Goal: Information Seeking & Learning: Learn about a topic

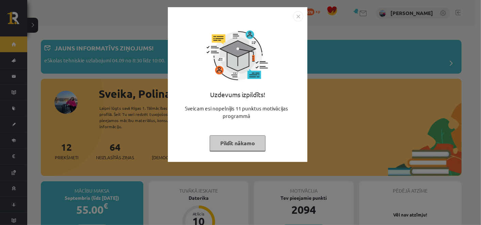
click at [298, 16] on img "Close" at bounding box center [298, 16] width 10 height 10
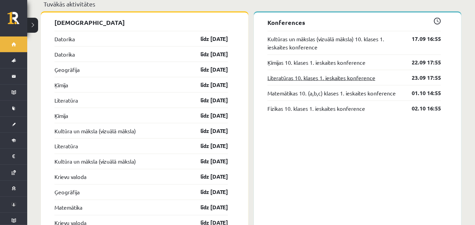
scroll to position [667, 0]
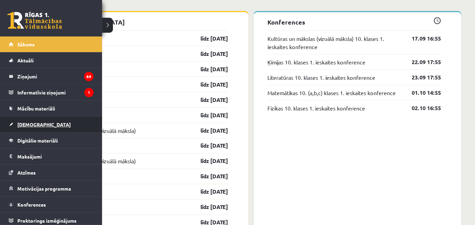
click at [33, 124] on span "[DEMOGRAPHIC_DATA]" at bounding box center [43, 124] width 53 height 6
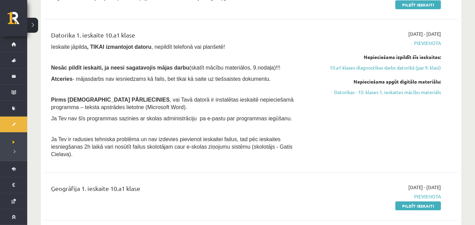
scroll to position [115, 0]
click at [368, 93] on link "Datorikas - 10. klases 1. ieskaites mācību materiāls" at bounding box center [379, 92] width 123 height 7
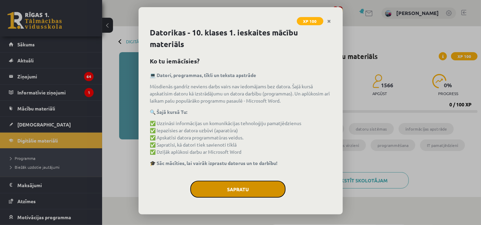
click at [244, 188] on button "Sapratu" at bounding box center [237, 188] width 95 height 17
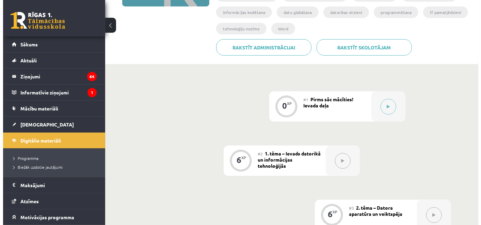
scroll to position [131, 0]
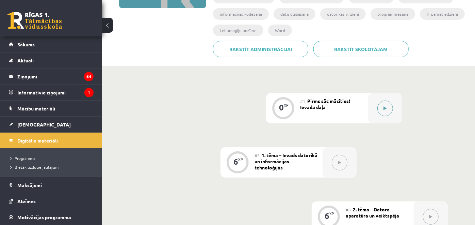
click at [379, 110] on button at bounding box center [386, 108] width 16 height 16
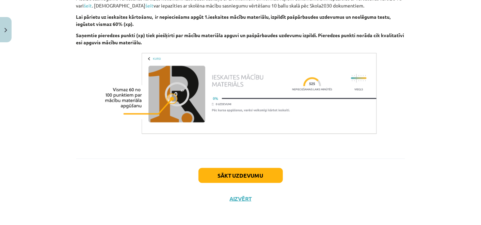
scroll to position [497, 0]
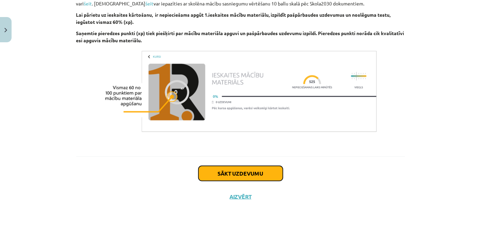
click at [257, 172] on button "Sākt uzdevumu" at bounding box center [241, 173] width 84 height 15
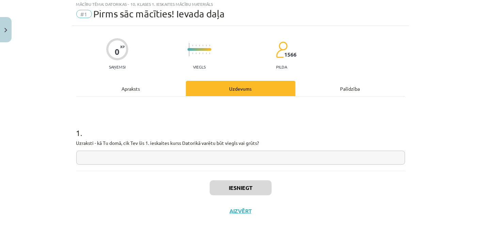
scroll to position [17, 0]
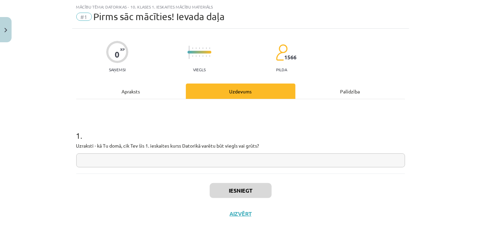
click at [227, 159] on input "text" at bounding box center [240, 160] width 329 height 14
type input "*****"
click at [233, 189] on button "Iesniegt" at bounding box center [241, 190] width 62 height 15
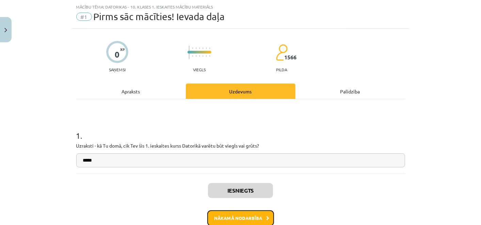
click at [225, 222] on button "Nākamā nodarbība" at bounding box center [240, 218] width 67 height 16
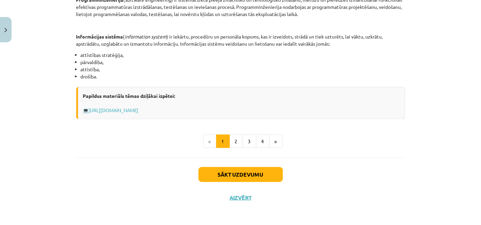
scroll to position [357, 0]
click at [139, 109] on link "[URL][DOMAIN_NAME]" at bounding box center [114, 110] width 50 height 6
click at [215, 171] on button "Sākt uzdevumu" at bounding box center [241, 174] width 84 height 15
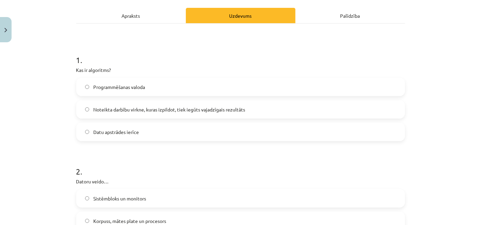
scroll to position [92, 0]
click at [136, 14] on div "Apraksts" at bounding box center [131, 16] width 110 height 15
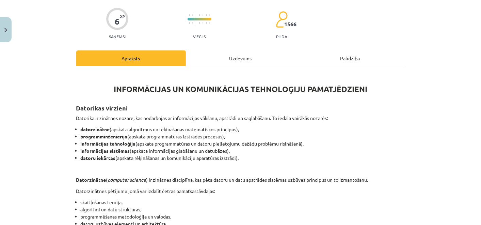
scroll to position [49, 0]
click at [230, 60] on div "Uzdevums" at bounding box center [241, 58] width 110 height 15
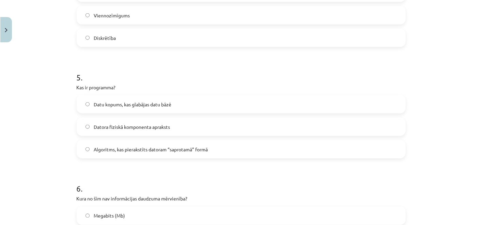
scroll to position [689, 0]
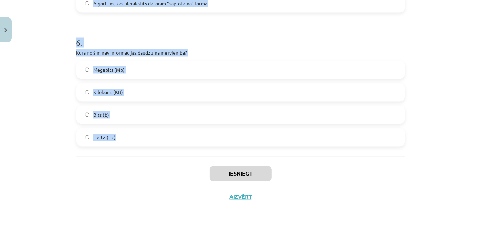
drag, startPoint x: 71, startPoint y: 119, endPoint x: 179, endPoint y: 145, distance: 111.1
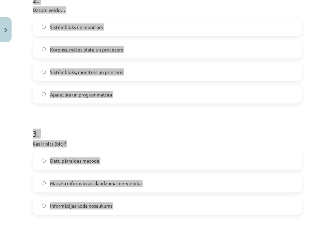
scroll to position [0, 0]
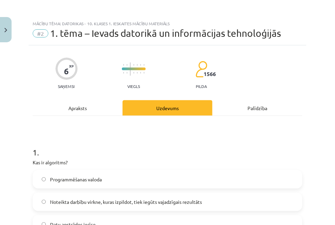
click at [195, 144] on h1 "1 ." at bounding box center [168, 146] width 270 height 21
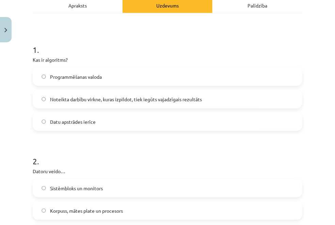
scroll to position [103, 0]
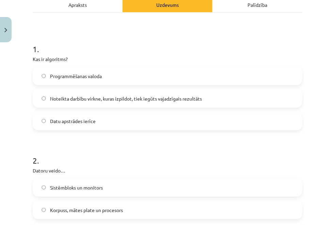
click at [191, 96] on span "Noteikta darbību virkne, kuras izpildot, tiek iegūts vajadzīgais rezultāts" at bounding box center [126, 98] width 152 height 7
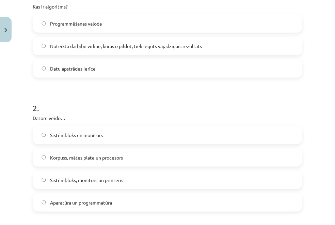
scroll to position [156, 0]
click at [139, 198] on label "Aparatūra un programmatūra" at bounding box center [167, 201] width 268 height 17
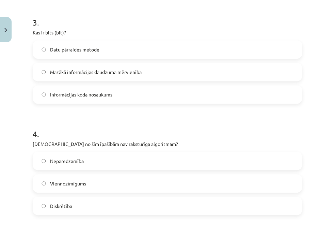
scroll to position [377, 0]
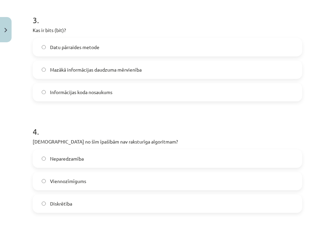
click at [159, 69] on label "Mazākā informācijas daudzuma mērvienība" at bounding box center [167, 69] width 268 height 17
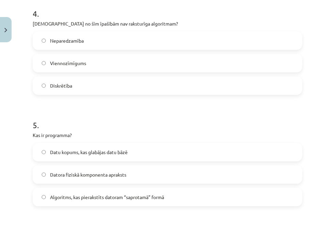
scroll to position [496, 0]
click at [232, 40] on label "Neparedzamība" at bounding box center [167, 40] width 268 height 17
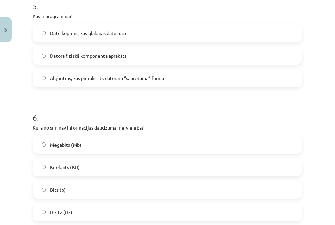
scroll to position [615, 0]
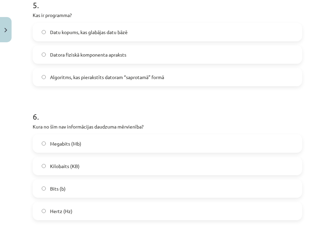
click at [201, 71] on label "Algoritms, kas pierakstīts datoram “saprotamā” formā" at bounding box center [167, 76] width 268 height 17
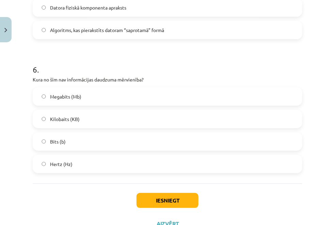
scroll to position [689, 0]
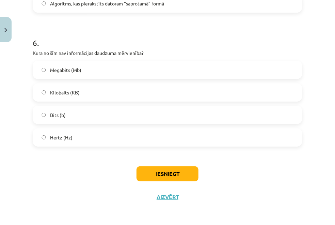
click at [192, 139] on label "Hertz (Hz)" at bounding box center [167, 137] width 268 height 17
click at [172, 176] on button "Iesniegt" at bounding box center [168, 173] width 62 height 15
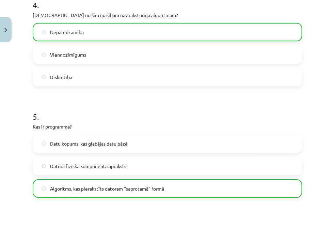
scroll to position [710, 0]
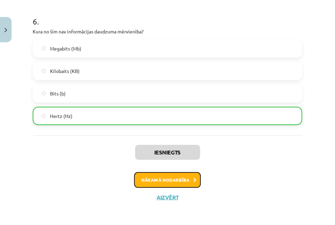
click at [171, 182] on button "Nākamā nodarbība" at bounding box center [167, 180] width 67 height 16
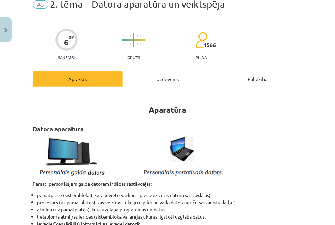
scroll to position [17, 0]
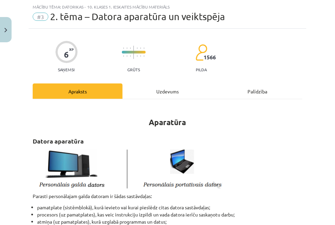
click at [171, 91] on div "Uzdevums" at bounding box center [168, 90] width 90 height 15
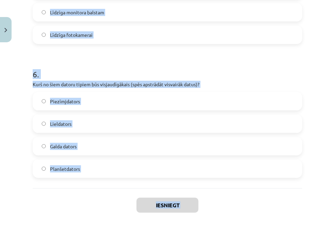
scroll to position [779, 0]
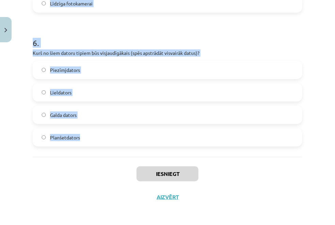
drag, startPoint x: 35, startPoint y: 127, endPoint x: 84, endPoint y: 152, distance: 55.1
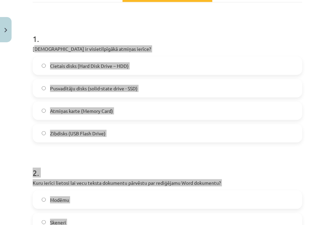
scroll to position [113, 0]
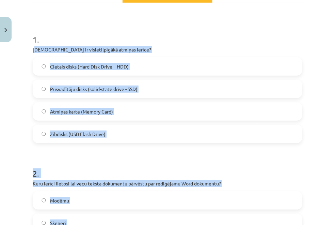
click at [131, 57] on div "Cietais disks (Hard Disk Drive – HDD)" at bounding box center [168, 66] width 270 height 18
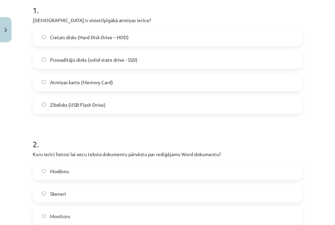
scroll to position [142, 0]
click at [168, 44] on label "Cietais disks (Hard Disk Drive – HDD)" at bounding box center [167, 36] width 268 height 17
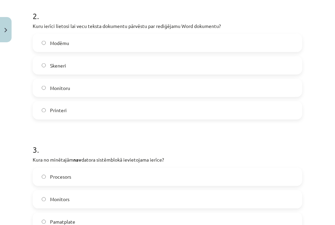
scroll to position [269, 0]
click at [265, 59] on label "Skeneri" at bounding box center [167, 66] width 268 height 17
click at [159, 198] on label "Monitors" at bounding box center [167, 199] width 268 height 17
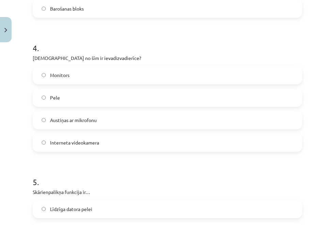
scroll to position [515, 0]
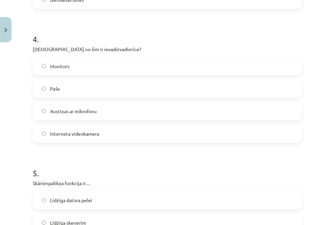
click at [214, 110] on label "Austiņas ar mikrofonu" at bounding box center [167, 111] width 268 height 17
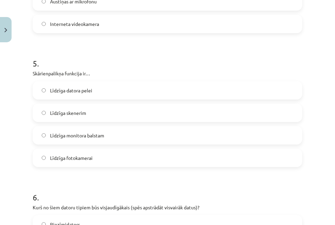
scroll to position [637, 0]
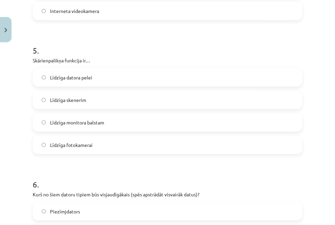
click at [92, 83] on label "Līdzīga datora pelei" at bounding box center [167, 77] width 268 height 17
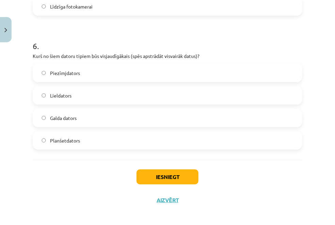
scroll to position [779, 0]
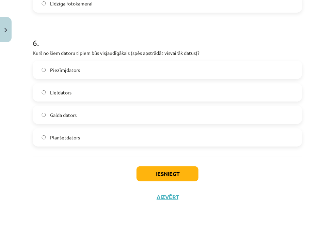
click at [149, 93] on label "Lieldators" at bounding box center [167, 92] width 268 height 17
click at [150, 173] on button "Iesniegt" at bounding box center [168, 173] width 62 height 15
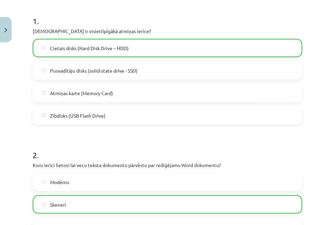
scroll to position [131, 0]
click at [136, 168] on div "2 . Kuru ierīci lietosi lai vecu teksta dokumentu pārvēstu par rediģējamu Word …" at bounding box center [168, 198] width 270 height 120
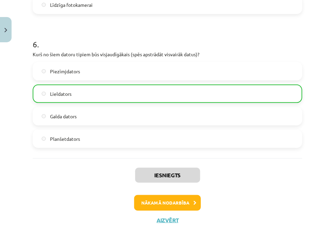
scroll to position [800, 0]
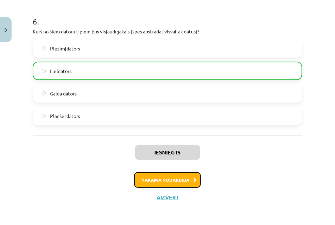
click at [166, 176] on button "Nākamā nodarbība" at bounding box center [167, 180] width 67 height 16
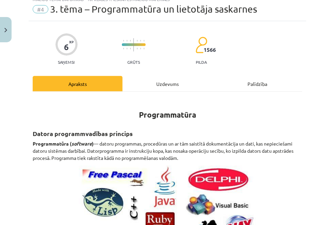
scroll to position [17, 0]
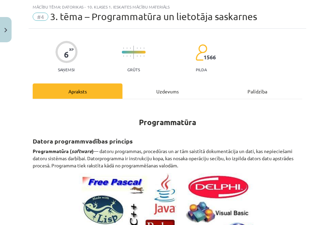
click at [163, 87] on div "Uzdevums" at bounding box center [168, 90] width 90 height 15
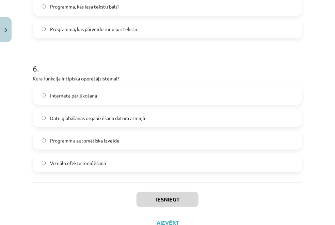
scroll to position [734, 0]
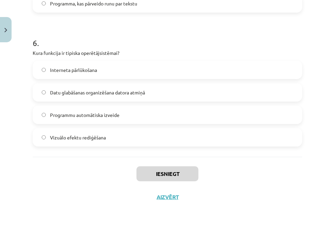
drag, startPoint x: 30, startPoint y: 67, endPoint x: 128, endPoint y: 145, distance: 125.3
click at [178, 54] on p "Kura funkcija ir tipiska operētājsistēmai?" at bounding box center [168, 52] width 270 height 7
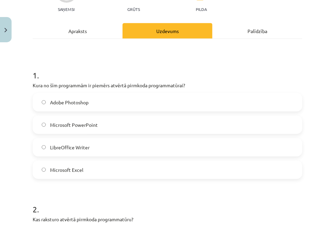
scroll to position [80, 0]
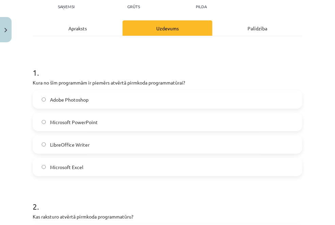
click at [132, 146] on label "LibreOffice Writer" at bounding box center [167, 144] width 268 height 17
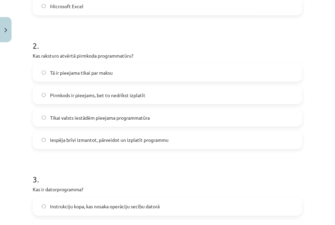
scroll to position [284, 0]
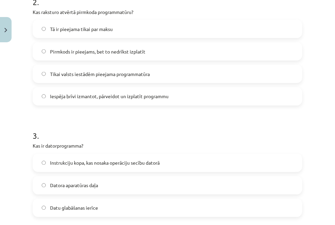
click at [110, 99] on span "Iespēja brīvi izmantot, pārveidot un izplatīt programmu" at bounding box center [109, 96] width 119 height 7
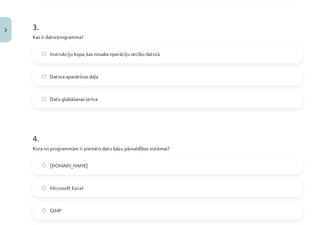
scroll to position [400, 0]
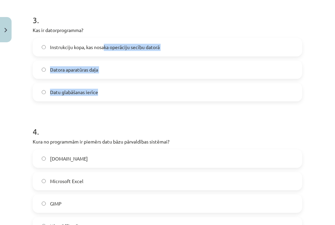
drag, startPoint x: 105, startPoint y: 81, endPoint x: 106, endPoint y: 51, distance: 29.7
click at [106, 51] on div "Instrukciju kopa, kas nosaka operāciju secību datorā Datora aparatūras daļa Dat…" at bounding box center [168, 69] width 270 height 63
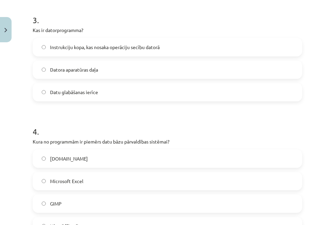
drag, startPoint x: 106, startPoint y: 51, endPoint x: 97, endPoint y: 50, distance: 9.0
click at [100, 50] on label "Instrukciju kopa, kas nosaka operāciju secību datorā" at bounding box center [167, 46] width 268 height 17
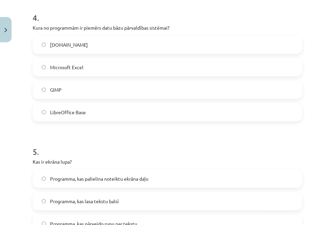
scroll to position [514, 0]
click at [164, 110] on label "LibreOffice Base" at bounding box center [167, 112] width 268 height 17
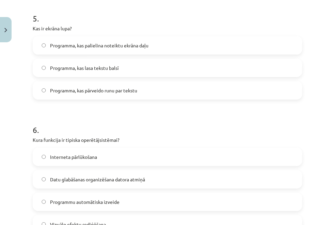
scroll to position [651, 0]
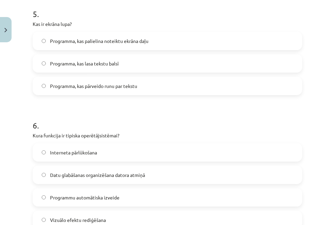
click at [146, 40] on span "Programma, kas palielina noteiktu ekrāna daļu" at bounding box center [99, 40] width 98 height 7
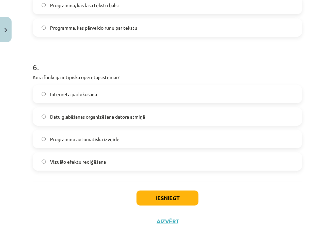
scroll to position [734, 0]
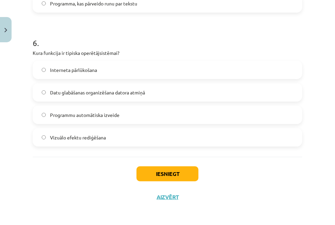
click at [85, 97] on label "Datu glabāšanas organizēšana datora atmiņā" at bounding box center [167, 92] width 268 height 17
click at [149, 172] on button "Iesniegt" at bounding box center [168, 173] width 62 height 15
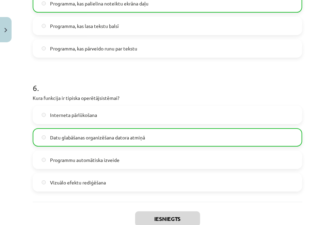
scroll to position [755, 0]
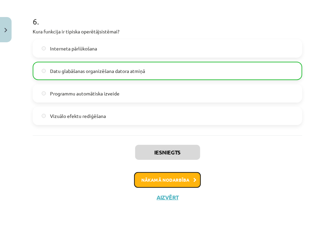
click at [152, 181] on button "Nākamā nodarbība" at bounding box center [167, 180] width 67 height 16
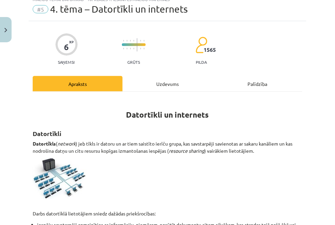
scroll to position [17, 0]
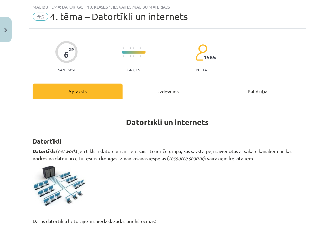
click at [168, 90] on div "Uzdevums" at bounding box center [168, 90] width 90 height 15
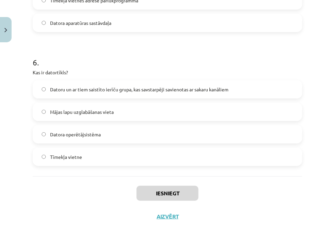
scroll to position [779, 0]
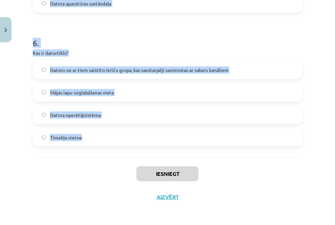
drag, startPoint x: 32, startPoint y: 24, endPoint x: 97, endPoint y: 149, distance: 140.8
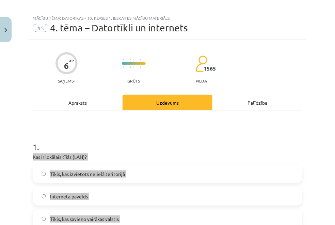
scroll to position [5, 0]
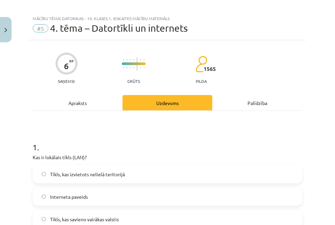
click at [112, 135] on h1 "1 ." at bounding box center [168, 140] width 270 height 21
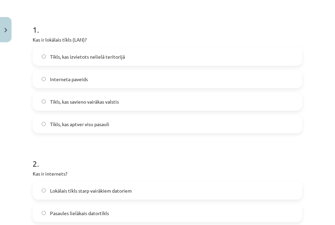
scroll to position [133, 0]
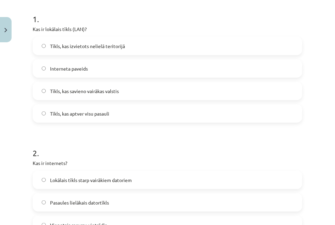
click at [121, 49] on span "Tīkls, kas izvietots nelielā teritorijā" at bounding box center [87, 46] width 75 height 7
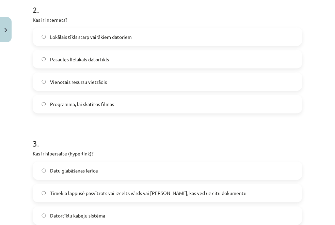
scroll to position [276, 0]
click at [143, 57] on label "Pasaules lielākais datortīkls" at bounding box center [167, 59] width 268 height 17
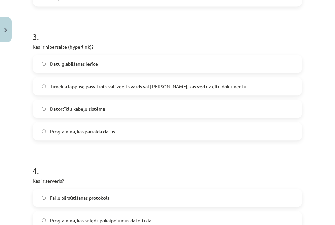
scroll to position [389, 0]
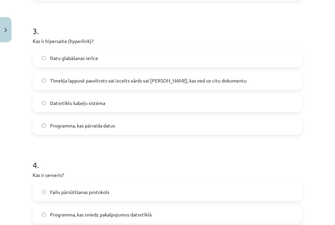
click at [138, 72] on label "Tīmekļa lappusē pasvītrots vai izcelts vārds vai [PERSON_NAME], kas ved uz citu…" at bounding box center [167, 80] width 268 height 17
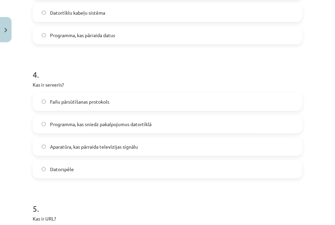
click at [152, 117] on label "Programma, kas sniedz pakalpojumus datortīklā" at bounding box center [167, 123] width 268 height 17
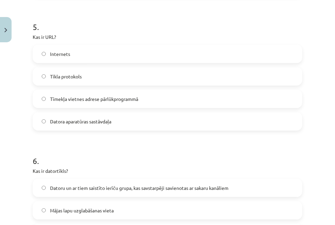
scroll to position [661, 0]
click at [94, 93] on label "Tīmekļa vietnes adrese pārlūkprogrammā" at bounding box center [167, 98] width 268 height 17
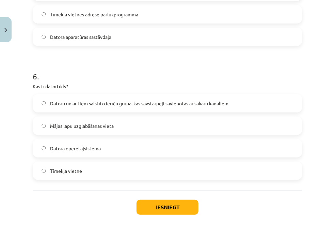
scroll to position [779, 0]
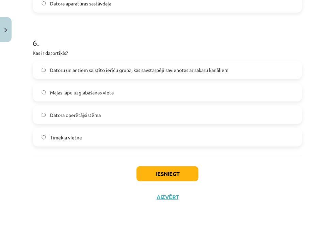
click at [108, 67] on span "Datoru un ar tiem saistīto ierīču grupa, kas savstarpēji savienotas ar sakaru k…" at bounding box center [139, 69] width 178 height 7
click at [167, 173] on button "Iesniegt" at bounding box center [168, 173] width 62 height 15
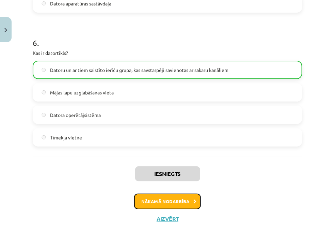
click at [168, 202] on button "Nākamā nodarbība" at bounding box center [167, 201] width 67 height 16
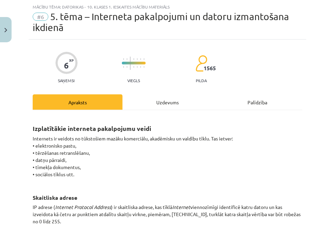
click at [160, 104] on div "Uzdevums" at bounding box center [168, 101] width 90 height 15
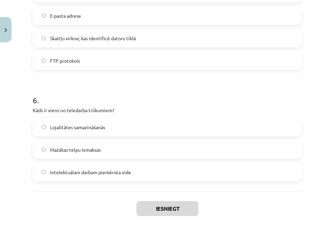
scroll to position [744, 0]
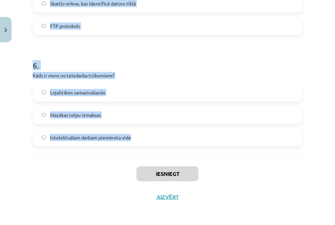
drag, startPoint x: 34, startPoint y: 59, endPoint x: 141, endPoint y: 145, distance: 137.4
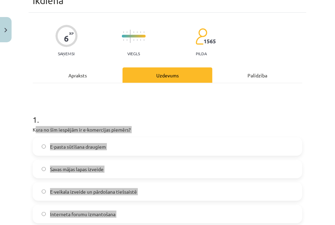
scroll to position [82, 0]
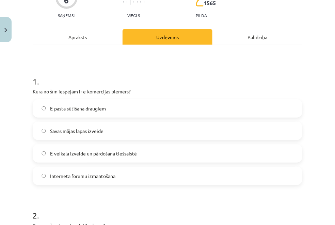
click at [127, 154] on span "E-veikala izveide un pārdošana tiešsaistē" at bounding box center [93, 153] width 87 height 7
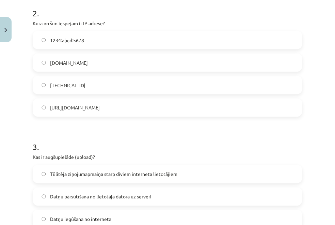
scroll to position [285, 0]
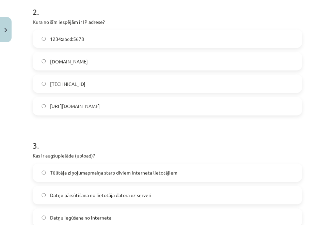
click at [81, 76] on label "[TECHNICAL_ID]" at bounding box center [167, 83] width 268 height 17
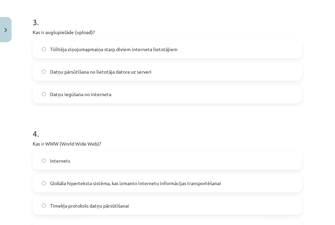
scroll to position [409, 0]
click at [105, 70] on span "Datņu pārsūtīšana no lietotāja datora uz serveri" at bounding box center [100, 71] width 101 height 7
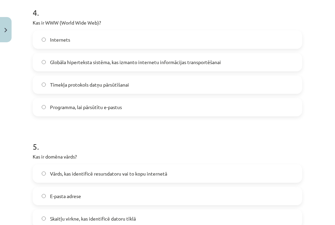
scroll to position [532, 0]
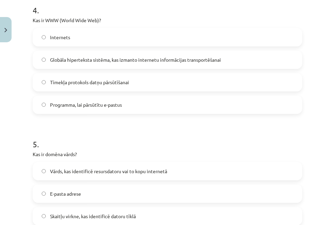
click at [97, 63] on label "Globāla hiperteksta sistēma, kas izmanto internetu informācijas transportēšanai" at bounding box center [167, 59] width 268 height 17
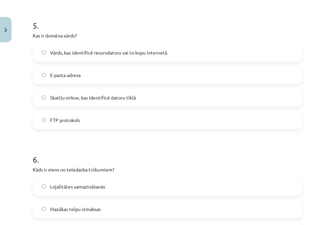
scroll to position [661, 0]
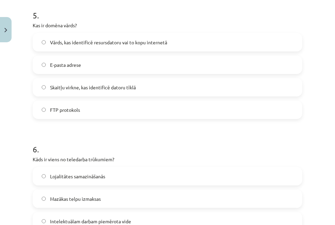
click at [144, 46] on label "Vārds, kas identificē resursdatoru vai to kopu internetā" at bounding box center [167, 42] width 268 height 17
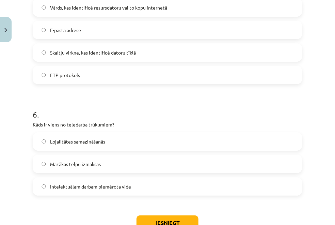
scroll to position [744, 0]
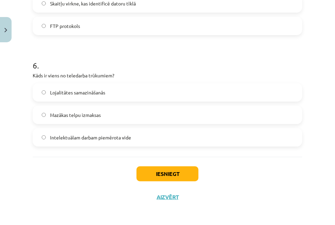
click at [112, 94] on label "Lojalitātes samazināšanās" at bounding box center [167, 92] width 268 height 17
click at [163, 171] on button "Iesniegt" at bounding box center [168, 173] width 62 height 15
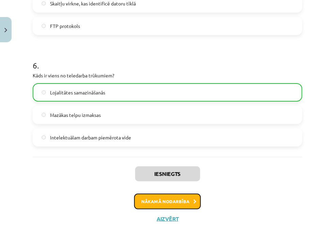
click at [165, 198] on button "Nākamā nodarbība" at bounding box center [167, 201] width 67 height 16
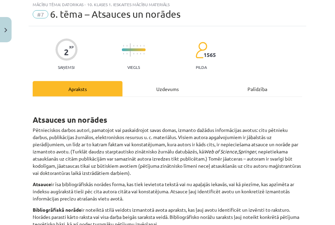
scroll to position [17, 0]
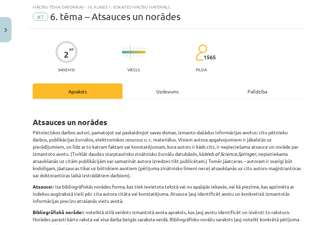
click at [164, 91] on div "Uzdevums" at bounding box center [168, 90] width 90 height 15
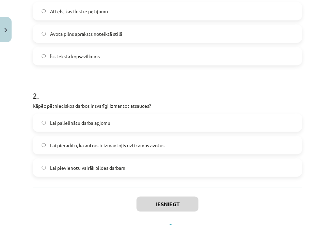
scroll to position [198, 0]
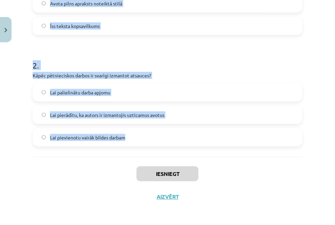
drag, startPoint x: 33, startPoint y: 75, endPoint x: 135, endPoint y: 139, distance: 120.0
click at [135, 139] on form "1 . Kas ir bibliogrāfiskā norāde? Attēls, kas ilustrē pētījumu Avota pilns apra…" at bounding box center [168, 41] width 270 height 209
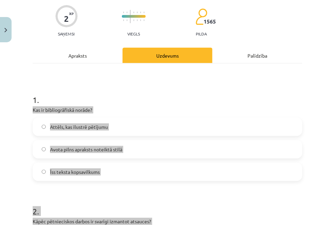
scroll to position [0, 0]
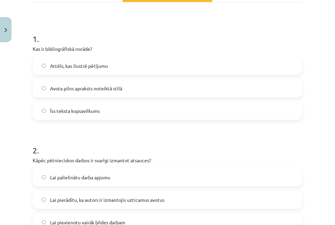
scroll to position [123, 0]
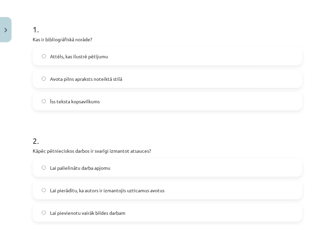
click at [173, 76] on label "Avota pilns apraksts noteiktā stilā" at bounding box center [167, 78] width 268 height 17
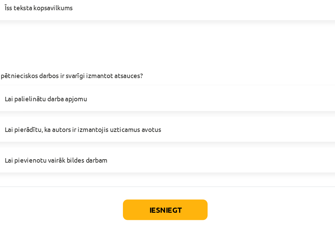
scroll to position [130, 0]
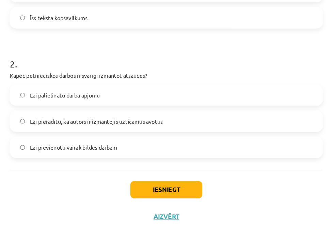
click at [114, 113] on span "Lai pierādītu, ka autors ir izmantojis uzticamus avotus" at bounding box center [107, 114] width 114 height 7
click at [140, 167] on button "Iesniegt" at bounding box center [168, 173] width 62 height 15
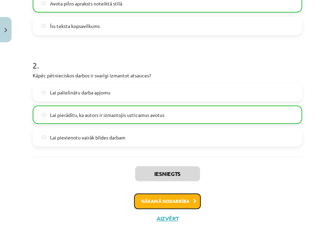
click at [172, 200] on button "Nākamā nodarbība" at bounding box center [167, 201] width 67 height 16
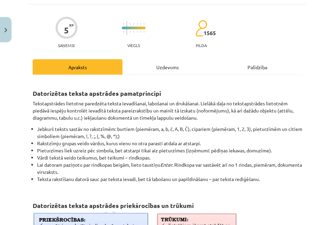
scroll to position [17, 0]
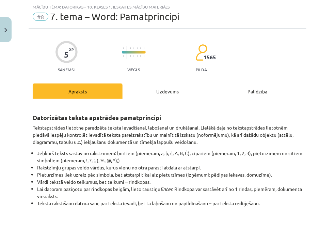
click at [168, 91] on div "Uzdevums" at bounding box center [168, 90] width 90 height 15
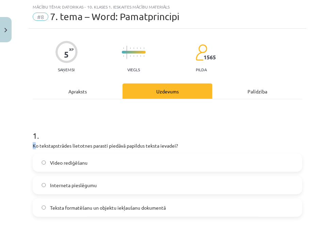
click at [61, 135] on h1 "1 ." at bounding box center [168, 129] width 270 height 21
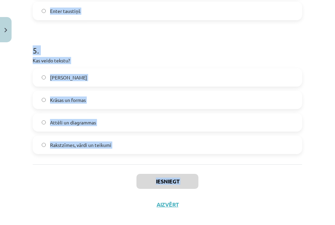
scroll to position [622, 0]
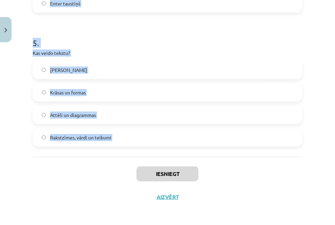
drag, startPoint x: 29, startPoint y: 139, endPoint x: 117, endPoint y: 157, distance: 90.1
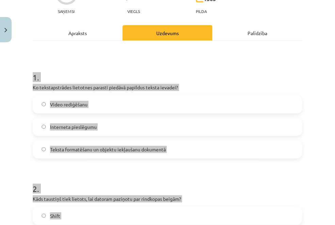
scroll to position [75, 0]
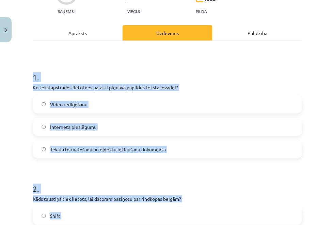
click at [221, 81] on div "1 . Ko tekstapstrādes lietotnes parasti piedāvā papildus teksta ievadei? Video …" at bounding box center [168, 110] width 270 height 98
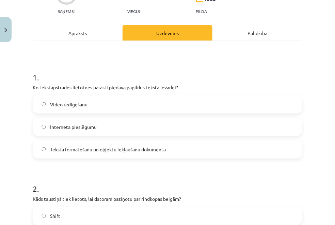
click at [116, 142] on label "Teksta formatēšanu un objektu iekļaušanu dokumentā" at bounding box center [167, 149] width 268 height 17
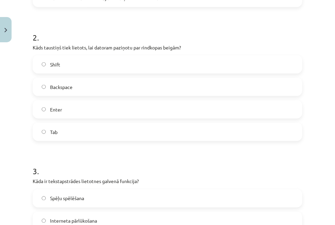
scroll to position [228, 0]
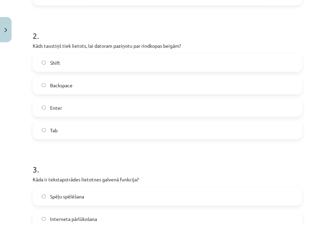
click at [204, 104] on label "Enter" at bounding box center [167, 107] width 268 height 17
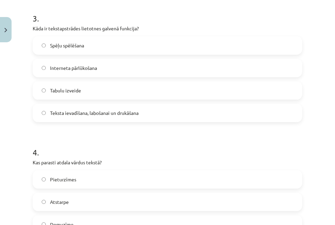
scroll to position [379, 0]
click at [88, 110] on span "Teksta ievadīšana, labošanai un drukāšana" at bounding box center [94, 112] width 89 height 7
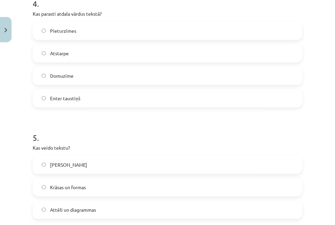
scroll to position [528, 0]
click at [125, 54] on label "Atstarpe" at bounding box center [167, 52] width 268 height 17
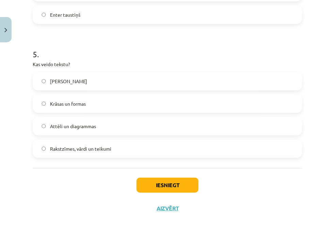
scroll to position [622, 0]
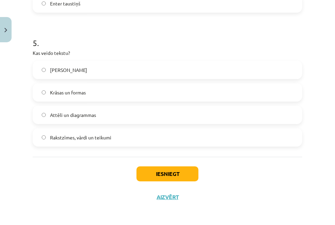
click at [148, 139] on label "Rakstzīmes, vārdi un teikumi" at bounding box center [167, 137] width 268 height 17
click at [155, 171] on button "Iesniegt" at bounding box center [168, 173] width 62 height 15
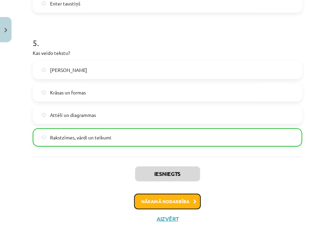
click at [152, 196] on button "Nākamā nodarbība" at bounding box center [167, 201] width 67 height 16
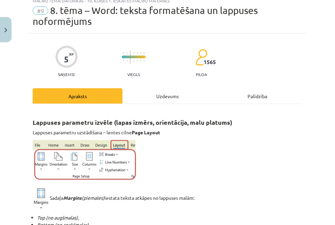
scroll to position [17, 0]
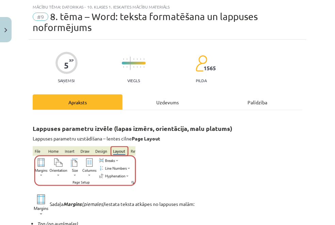
click at [163, 99] on div "Uzdevums" at bounding box center [168, 101] width 90 height 15
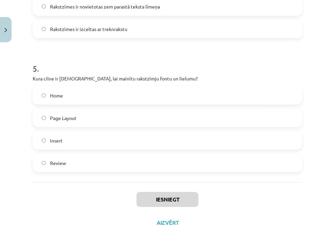
scroll to position [662, 0]
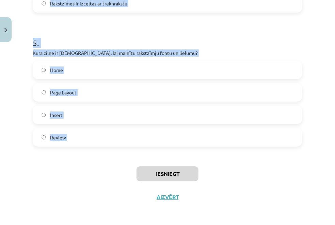
drag, startPoint x: 29, startPoint y: 95, endPoint x: 103, endPoint y: 166, distance: 102.6
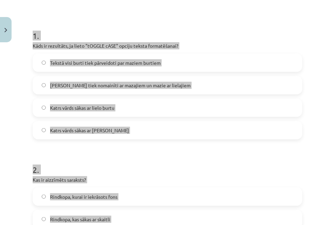
scroll to position [128, 0]
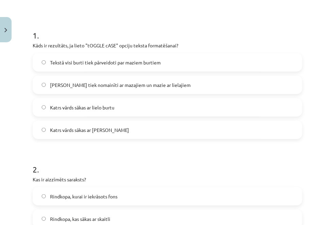
click at [152, 79] on label "[PERSON_NAME] tiek nomainīti ar mazajiem un mazie ar lielajiem" at bounding box center [167, 84] width 268 height 17
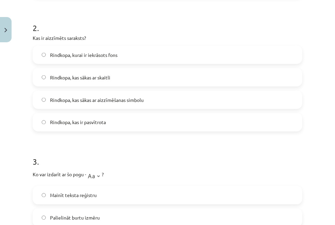
scroll to position [269, 0]
click at [105, 92] on label "Rindkopa, kas sākas ar aizzīmēšanas simbolu" at bounding box center [167, 99] width 268 height 17
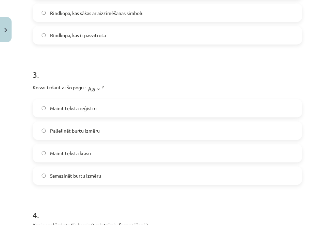
scroll to position [356, 0]
click at [162, 108] on label "Mainīt teksta reģistru" at bounding box center [167, 107] width 268 height 17
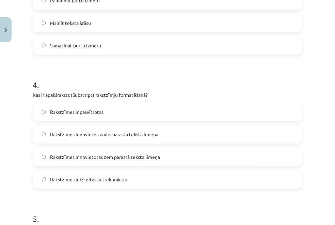
scroll to position [486, 0]
click at [135, 157] on span "Rakstzīmes ir novietotas zem parastā teksta līmeņa" at bounding box center [105, 156] width 110 height 7
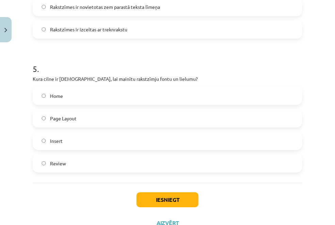
scroll to position [637, 0]
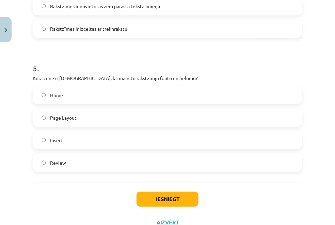
click at [71, 103] on label "Home" at bounding box center [167, 95] width 268 height 17
click at [144, 196] on button "Iesniegt" at bounding box center [168, 198] width 62 height 15
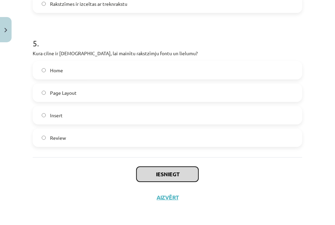
scroll to position [661, 0]
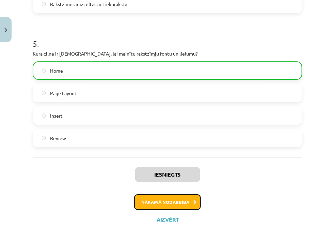
click at [169, 203] on button "Nākamā nodarbība" at bounding box center [167, 202] width 67 height 16
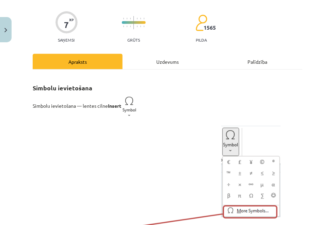
scroll to position [50, 0]
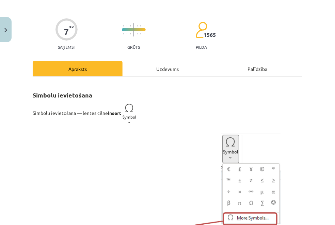
click at [162, 68] on div "Uzdevums" at bounding box center [168, 68] width 90 height 15
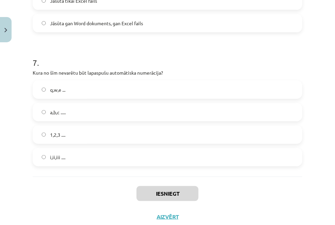
scroll to position [878, 0]
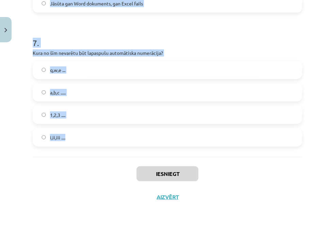
drag, startPoint x: 32, startPoint y: 93, endPoint x: 68, endPoint y: 134, distance: 55.0
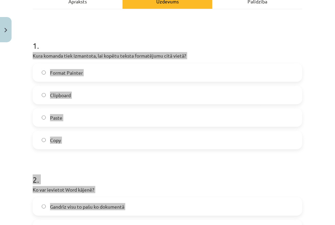
scroll to position [117, 0]
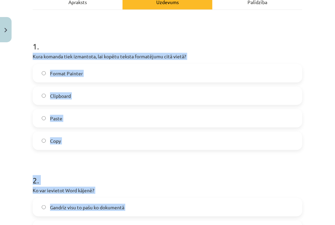
click at [175, 78] on label "Format Painter" at bounding box center [167, 73] width 268 height 17
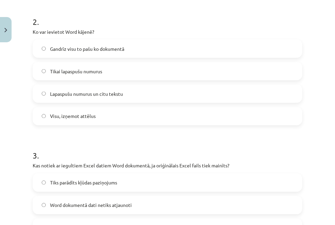
scroll to position [275, 0]
click at [215, 83] on div "Gandrīz visu to pašu ko dokumentā Tikai lapaspušu numurus Lapaspušu numurus un …" at bounding box center [168, 83] width 270 height 86
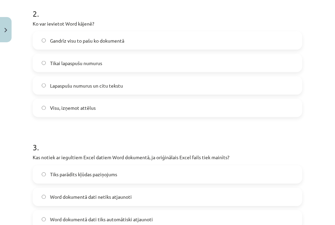
click at [215, 83] on label "Lapaspušu numurus un citu tekstu" at bounding box center [167, 85] width 268 height 17
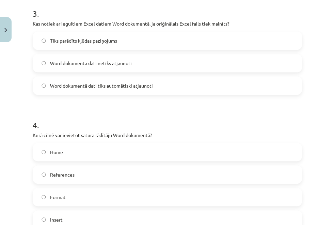
scroll to position [418, 0]
click at [196, 84] on label "Word dokumentā dati tiks automātiski atjaunoti" at bounding box center [167, 84] width 268 height 17
click at [157, 60] on label "Word dokumentā dati netiks atjaunoti" at bounding box center [167, 62] width 268 height 17
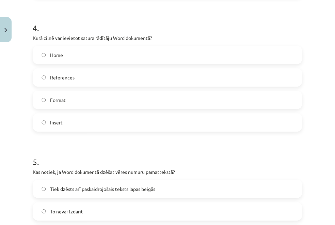
scroll to position [524, 0]
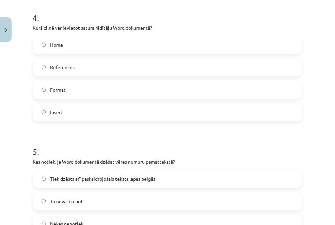
click at [197, 69] on label "References" at bounding box center [167, 67] width 268 height 17
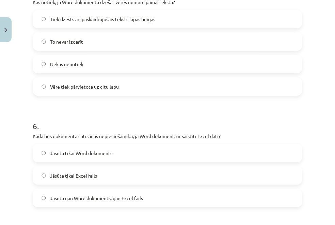
scroll to position [682, 0]
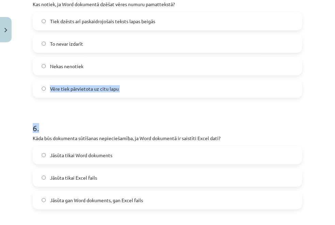
drag, startPoint x: 283, startPoint y: 131, endPoint x: 162, endPoint y: 63, distance: 138.3
drag, startPoint x: 162, startPoint y: 63, endPoint x: 151, endPoint y: 23, distance: 41.6
click at [151, 23] on span "Tiek dzēsts arī paskaidrojošais teksts lapas beigās" at bounding box center [102, 21] width 105 height 7
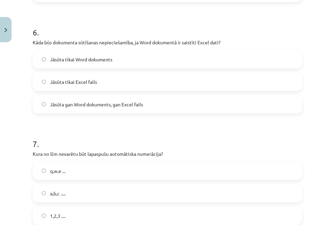
scroll to position [777, 0]
click at [105, 109] on label "Jāsūta gan Word dokuments, gan Excel fails" at bounding box center [167, 104] width 268 height 17
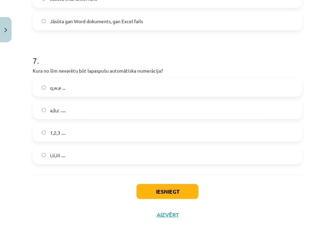
scroll to position [878, 0]
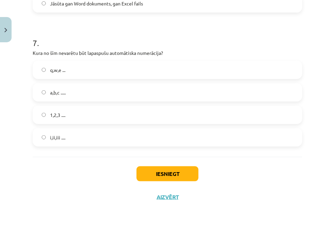
click at [106, 70] on label "q,w,e ..." at bounding box center [167, 69] width 268 height 17
click at [177, 175] on button "Iesniegt" at bounding box center [168, 173] width 62 height 15
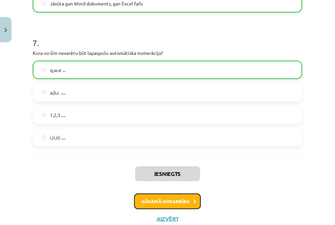
click at [160, 198] on button "Nākamā nodarbība" at bounding box center [167, 201] width 67 height 16
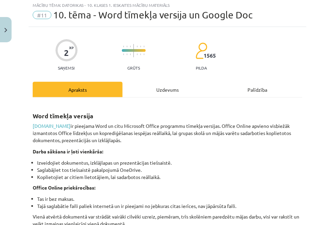
scroll to position [17, 0]
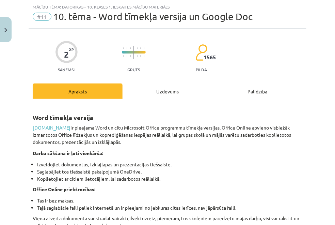
click at [160, 93] on div "Uzdevums" at bounding box center [168, 90] width 90 height 15
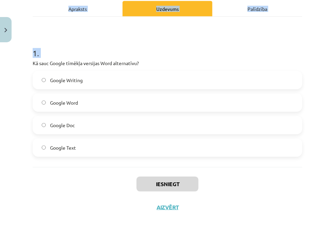
scroll to position [110, 0]
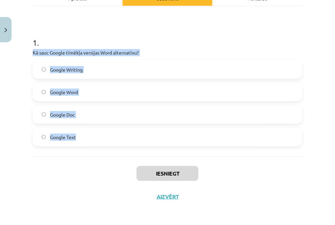
drag, startPoint x: 30, startPoint y: 143, endPoint x: 89, endPoint y: 139, distance: 58.7
click at [89, 139] on div "2 XP Saņemsi Grūts 1565 pilda Apraksts Uzdevums Palīdzība 1 . Kā sauc Google tī…" at bounding box center [168, 72] width 278 height 272
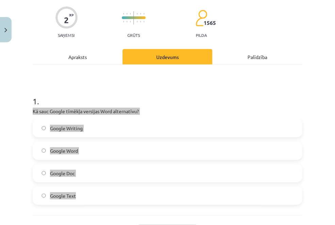
scroll to position [53, 0]
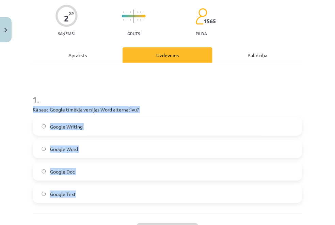
click at [116, 165] on label "Google Doc" at bounding box center [167, 171] width 268 height 17
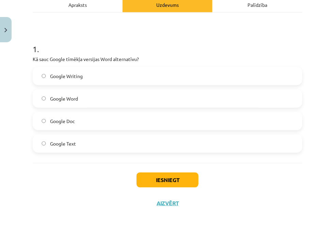
scroll to position [109, 0]
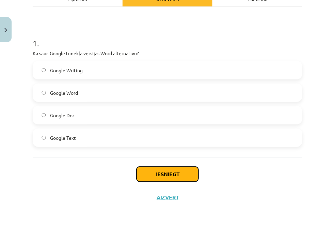
click at [153, 169] on button "Iesniegt" at bounding box center [168, 174] width 62 height 15
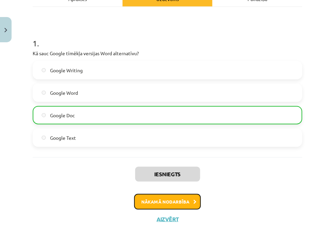
click at [185, 204] on button "Nākamā nodarbība" at bounding box center [167, 202] width 67 height 16
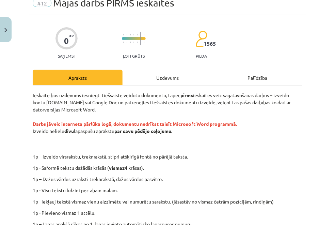
scroll to position [17, 0]
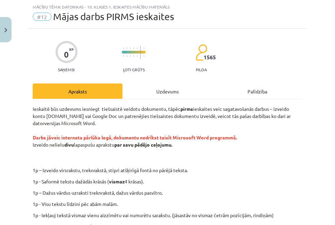
click at [161, 91] on div "Uzdevums" at bounding box center [168, 90] width 90 height 15
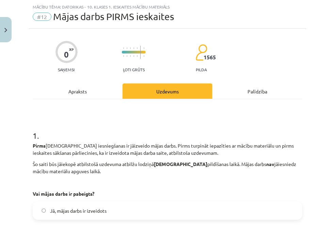
scroll to position [90, 0]
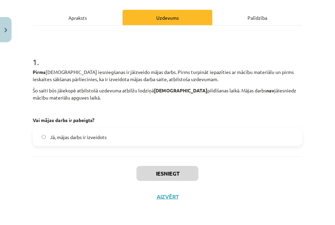
click at [142, 130] on label "Jā, mājas darbs ir izveidots" at bounding box center [167, 136] width 268 height 17
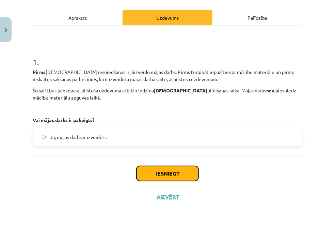
click at [142, 166] on button "Iesniegt" at bounding box center [168, 173] width 62 height 15
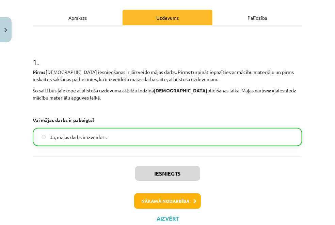
drag, startPoint x: 142, startPoint y: 165, endPoint x: 143, endPoint y: 137, distance: 27.9
click at [143, 137] on div "0 XP Saņemsi Ļoti grūts 1565 pilda Apraksts Uzdevums Palīdzība 1 . Pirms ieskai…" at bounding box center [168, 92] width 278 height 275
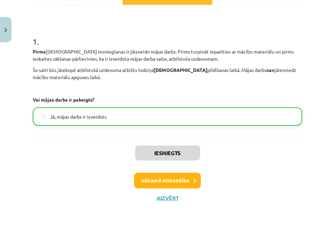
scroll to position [112, 0]
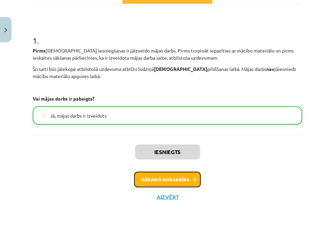
click at [154, 181] on button "Nākamā nodarbība" at bounding box center [167, 180] width 67 height 16
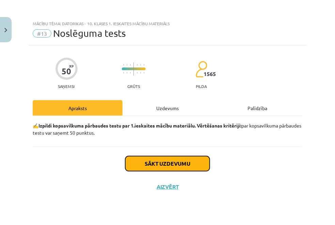
click at [161, 164] on button "Sākt uzdevumu" at bounding box center [167, 163] width 84 height 15
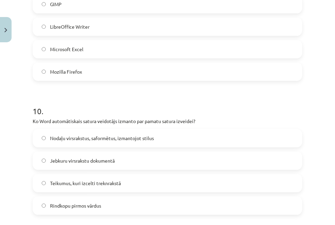
scroll to position [1301, 0]
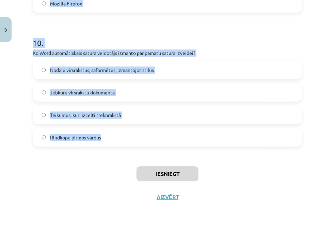
drag, startPoint x: 32, startPoint y: 58, endPoint x: 111, endPoint y: 139, distance: 113.0
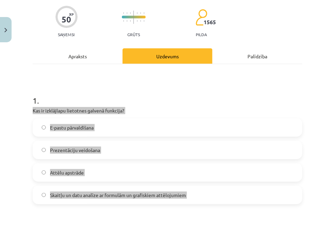
scroll to position [0, 0]
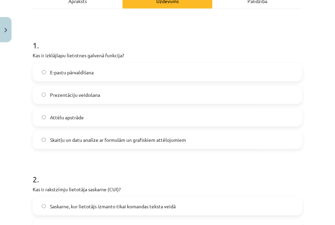
scroll to position [112, 0]
